Goal: Find specific page/section: Find specific page/section

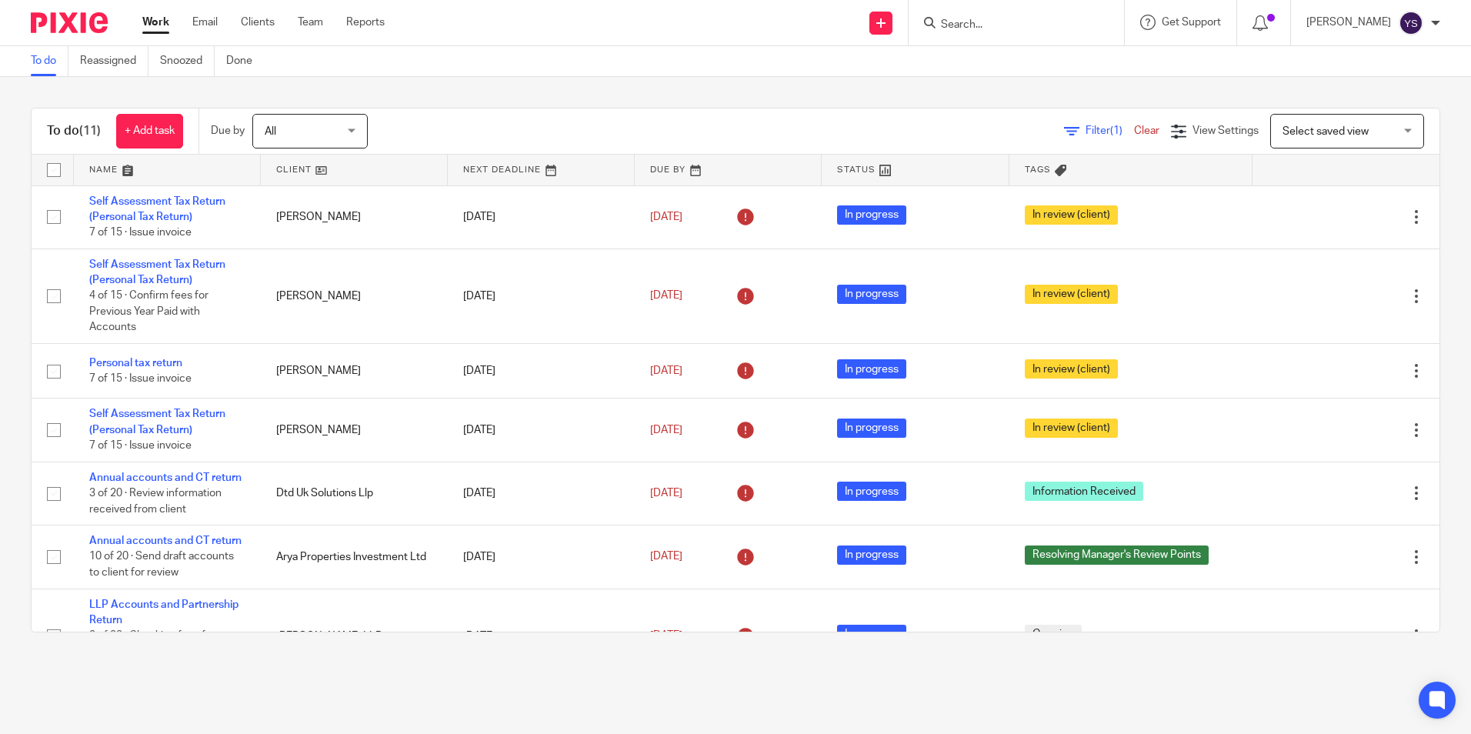
click at [1026, 28] on input "Search" at bounding box center [1008, 25] width 138 height 14
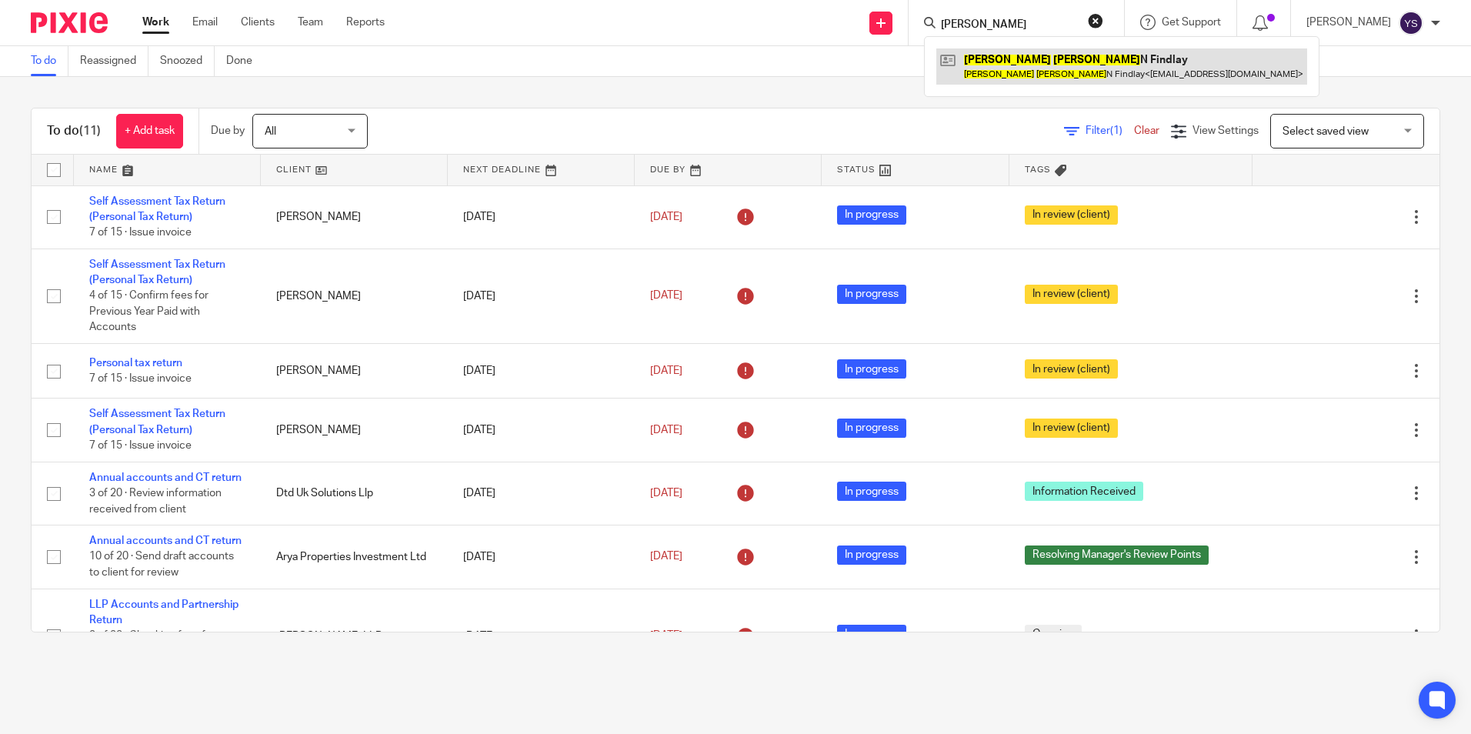
type input "Andrew Ronald"
click at [1042, 74] on link at bounding box center [1121, 65] width 371 height 35
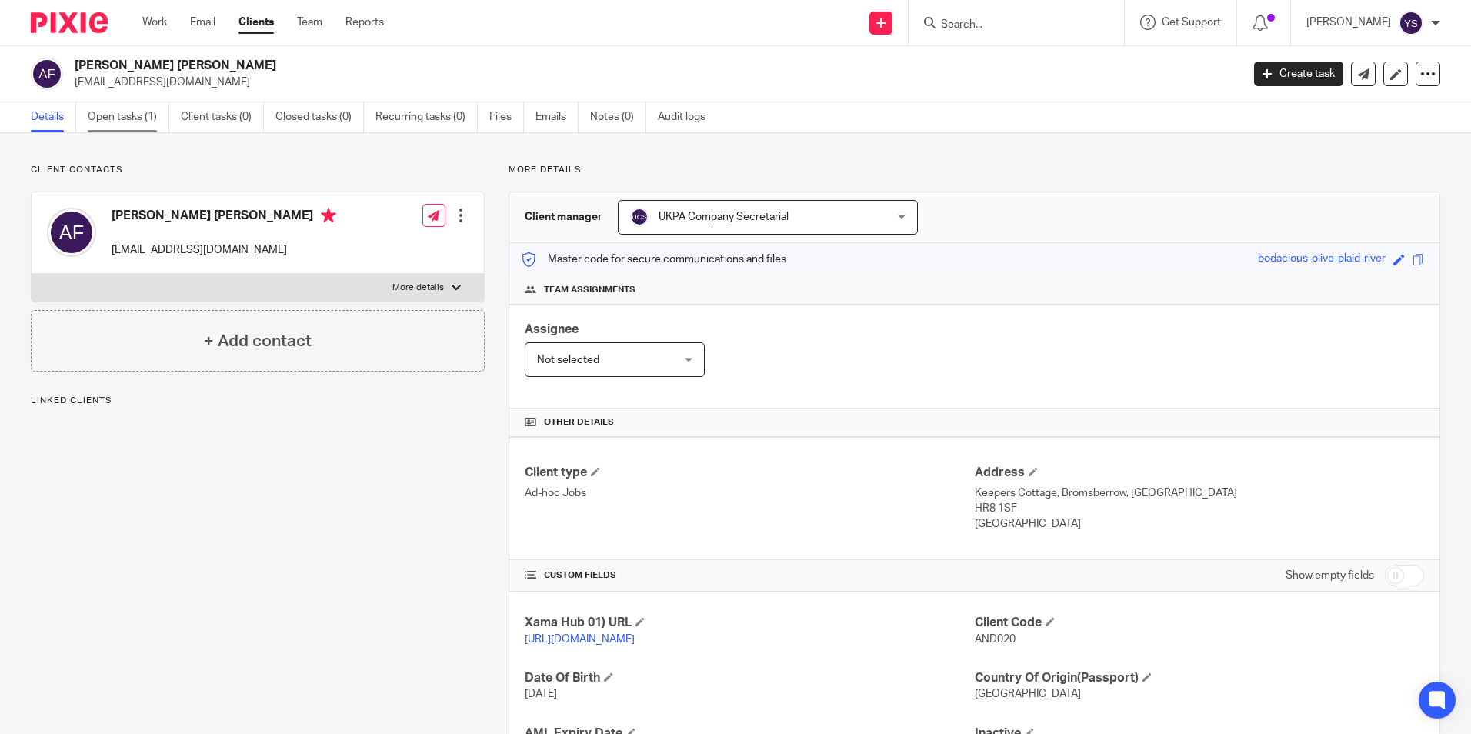
click at [144, 121] on link "Open tasks (1)" at bounding box center [129, 117] width 82 height 30
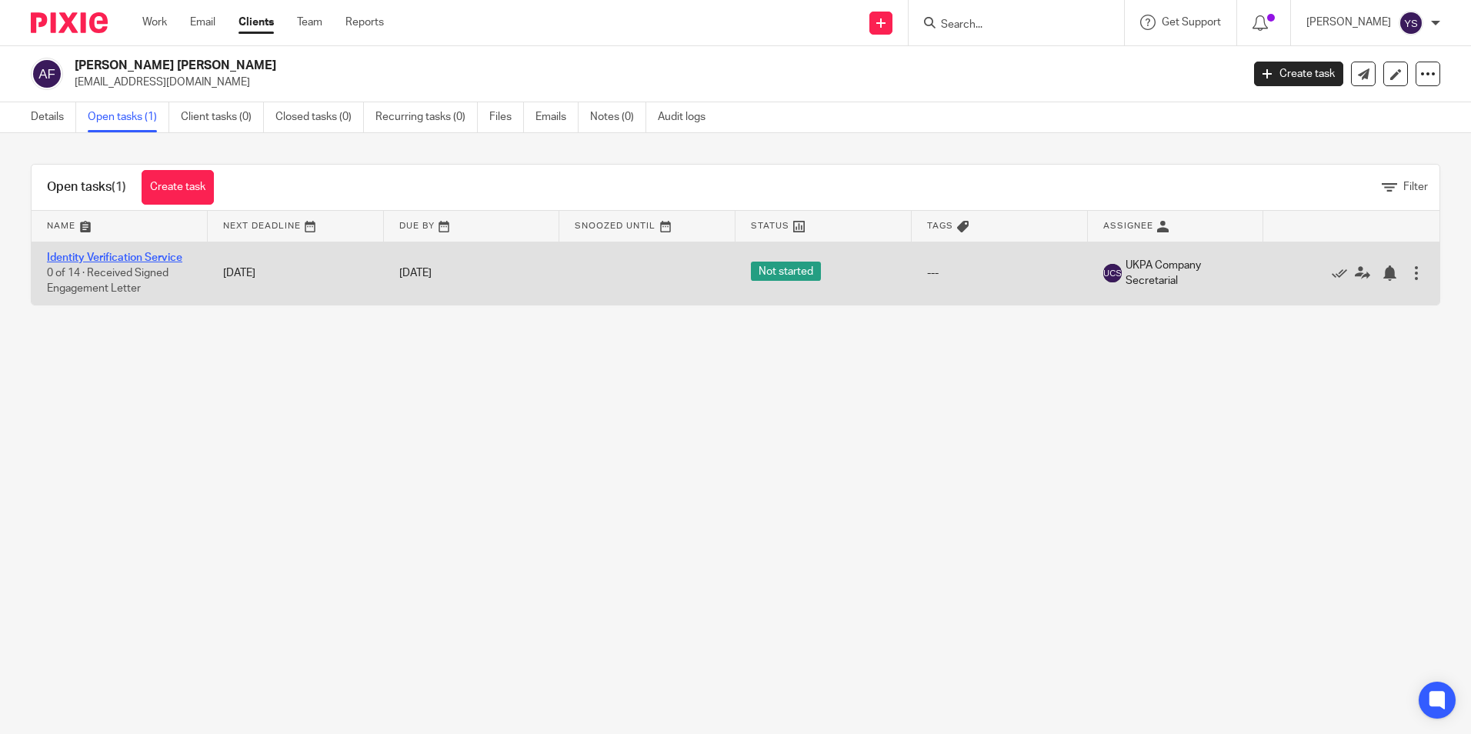
click at [168, 256] on link "Identity Verification Service" at bounding box center [114, 257] width 135 height 11
